Goal: Task Accomplishment & Management: Manage account settings

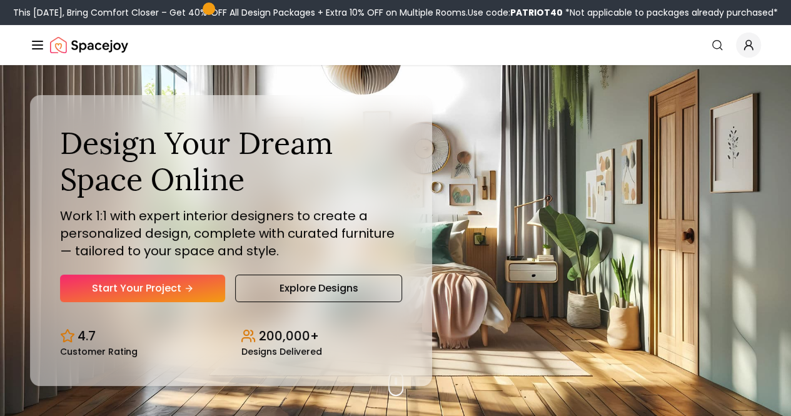
click at [0, 0] on link "Login" at bounding box center [0, 0] width 0 height 0
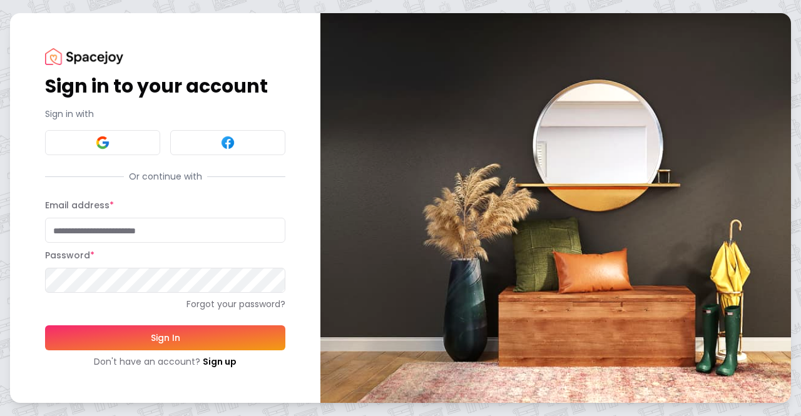
click at [99, 231] on input "Email address *" at bounding box center [165, 230] width 240 height 25
click at [164, 233] on input "Email address *" at bounding box center [165, 230] width 240 height 25
type input "**********"
click at [45, 325] on button "Sign In" at bounding box center [165, 337] width 240 height 25
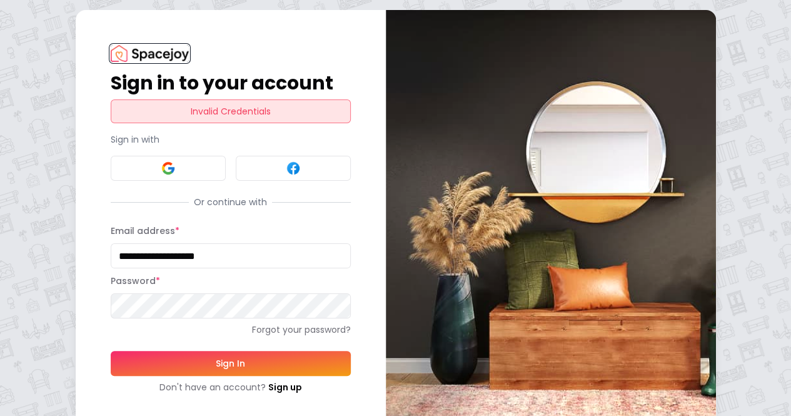
click at [111, 56] on img at bounding box center [150, 53] width 78 height 17
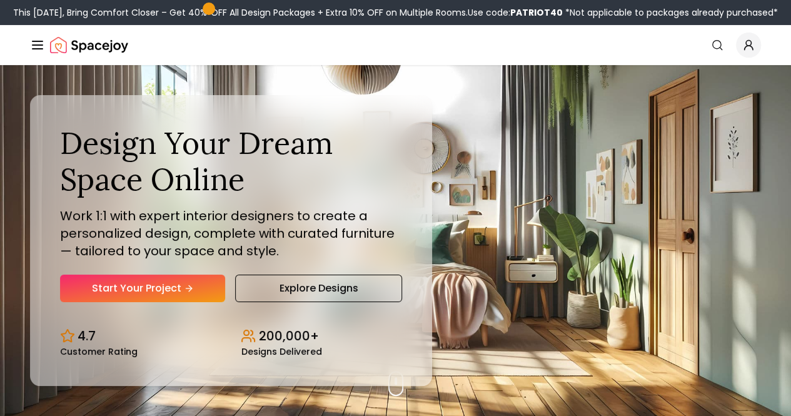
click at [0, 0] on link "Login" at bounding box center [0, 0] width 0 height 0
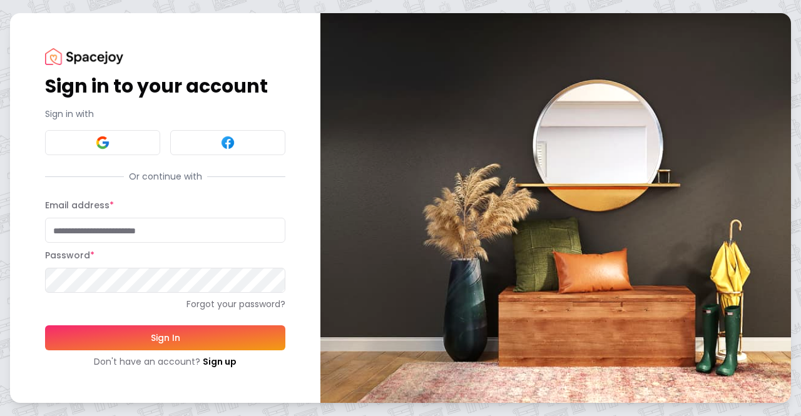
click at [136, 227] on input "Email address *" at bounding box center [165, 230] width 240 height 25
type input "**********"
click at [144, 340] on button "Sign In" at bounding box center [165, 337] width 240 height 25
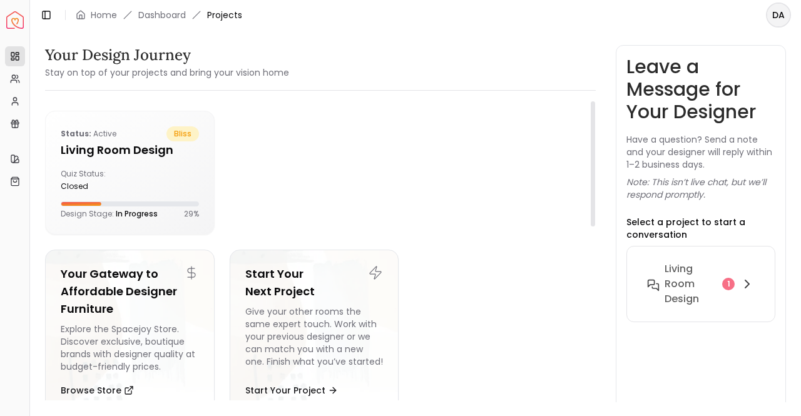
drag, startPoint x: 588, startPoint y: 138, endPoint x: 597, endPoint y: 204, distance: 66.3
click at [597, 204] on div "Your Design Journey Stay on top of your projects and bring your vision home Sta…" at bounding box center [415, 216] width 741 height 342
drag, startPoint x: 594, startPoint y: 194, endPoint x: 564, endPoint y: 124, distance: 75.4
click at [590, 124] on div at bounding box center [592, 163] width 4 height 125
click at [136, 135] on div "Status: active bliss" at bounding box center [130, 133] width 138 height 15
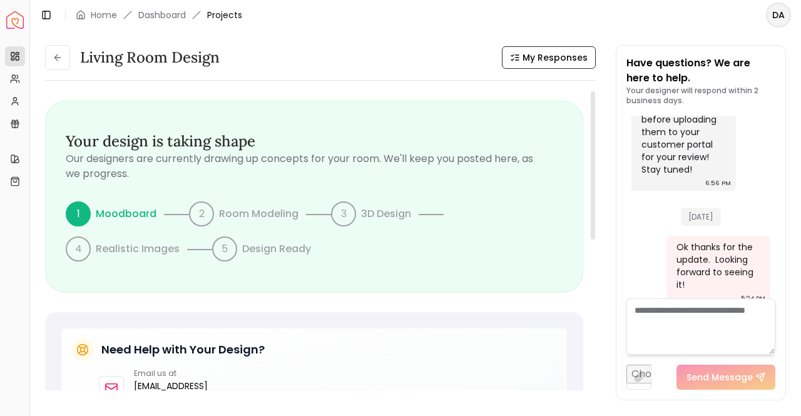
drag, startPoint x: 593, startPoint y: 137, endPoint x: 591, endPoint y: 114, distance: 22.6
click at [591, 114] on div at bounding box center [592, 165] width 4 height 148
